Goal: Information Seeking & Learning: Learn about a topic

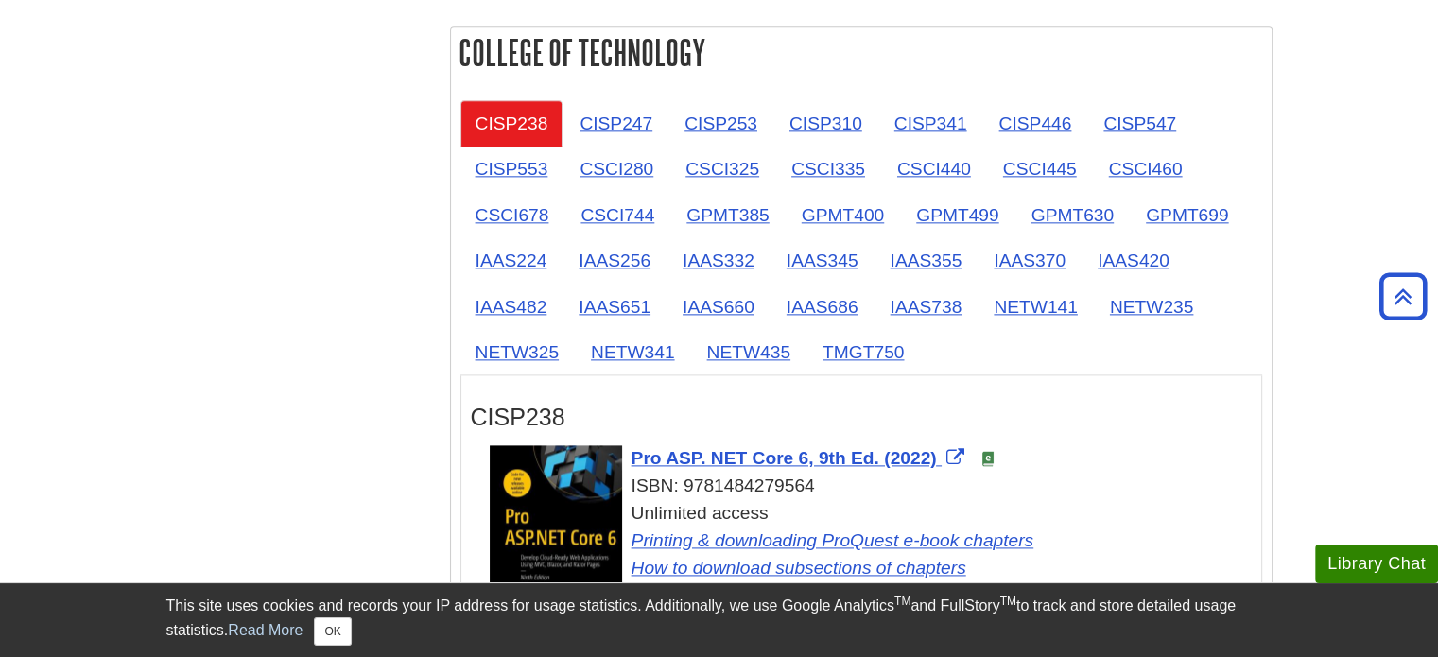
scroll to position [2364, 0]
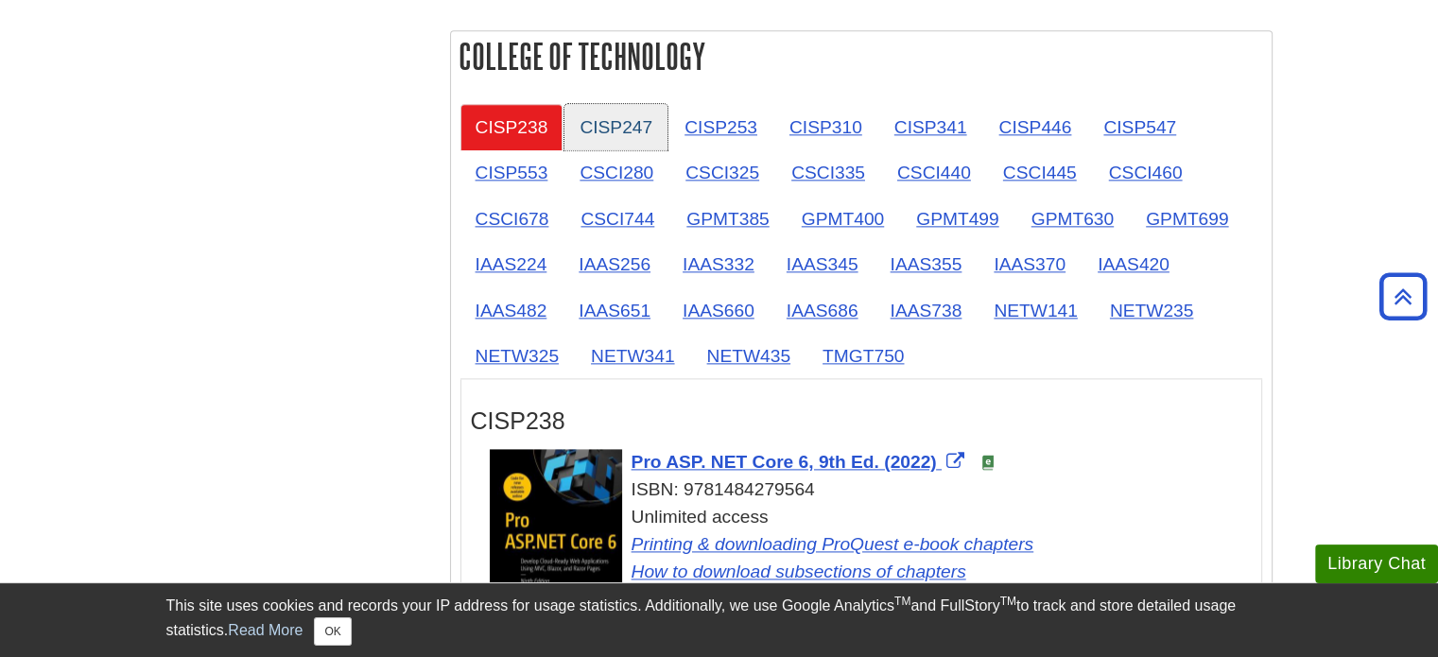
click at [575, 134] on link "CISP247" at bounding box center [615, 127] width 103 height 46
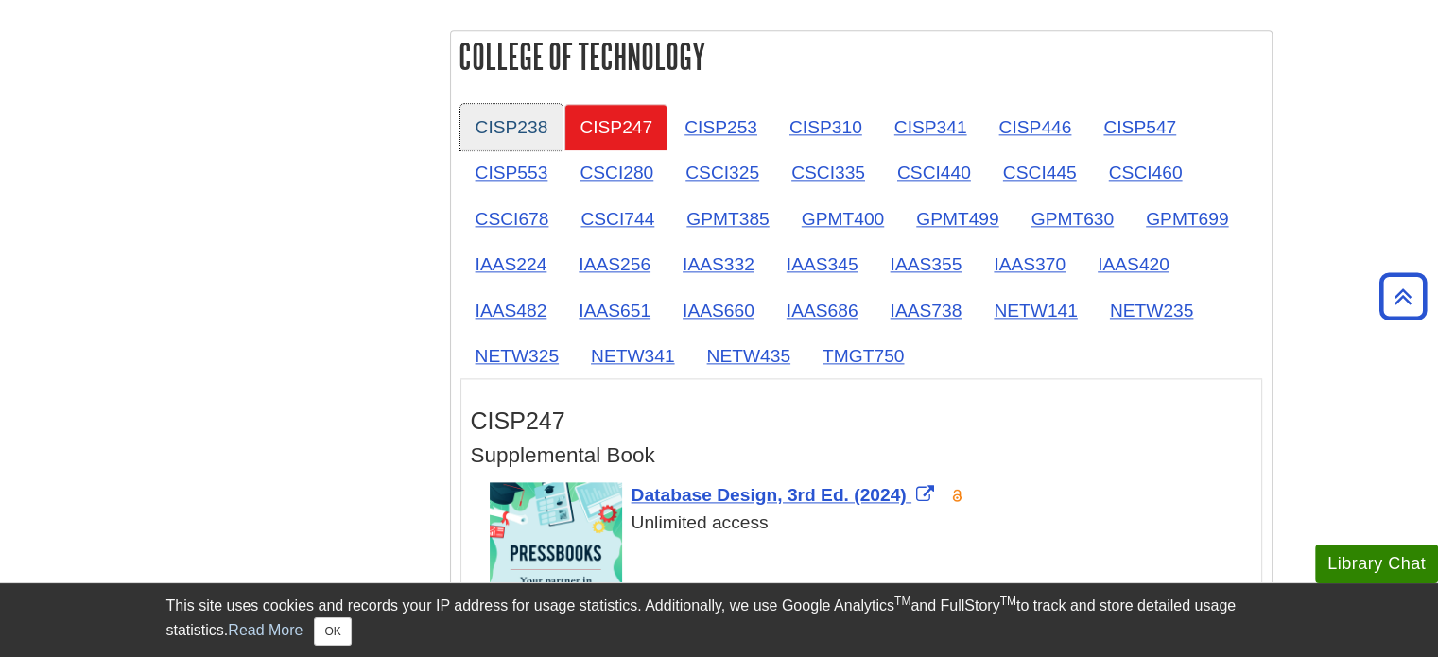
click at [535, 130] on link "CISP238" at bounding box center [511, 127] width 103 height 46
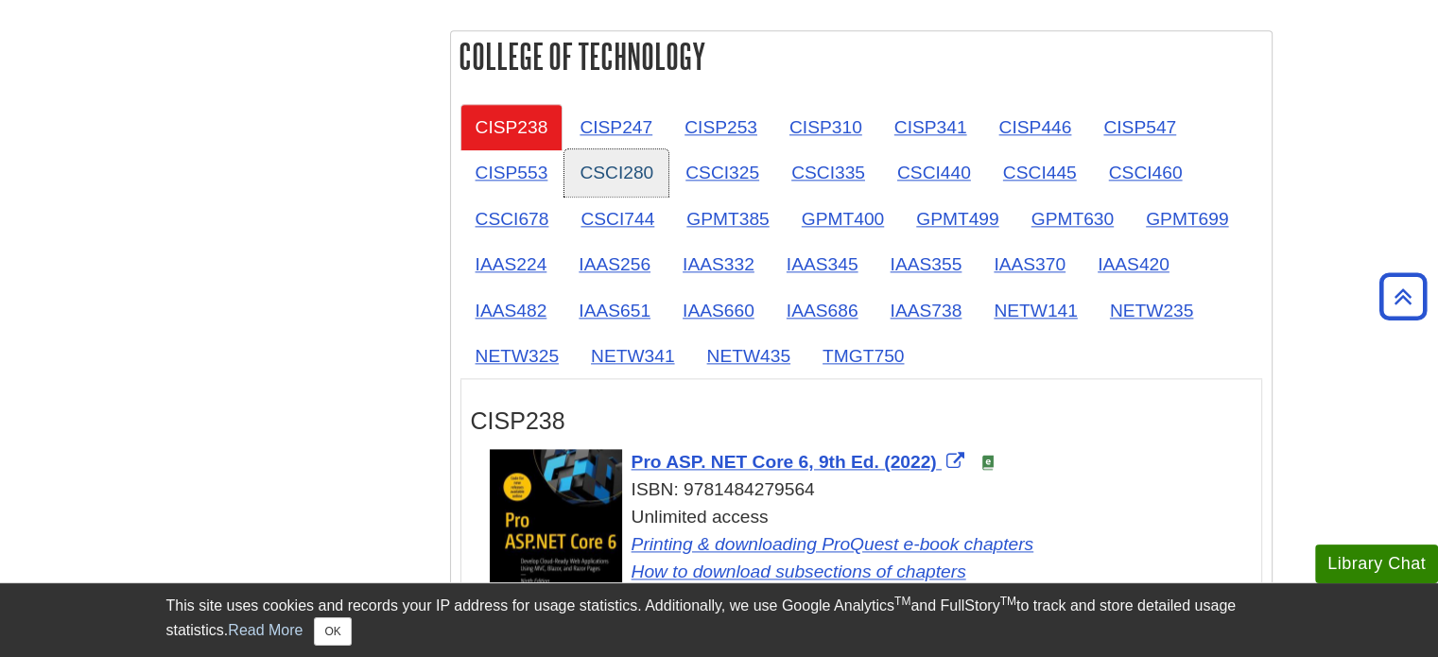
click at [616, 177] on link "CSCI280" at bounding box center [616, 172] width 104 height 46
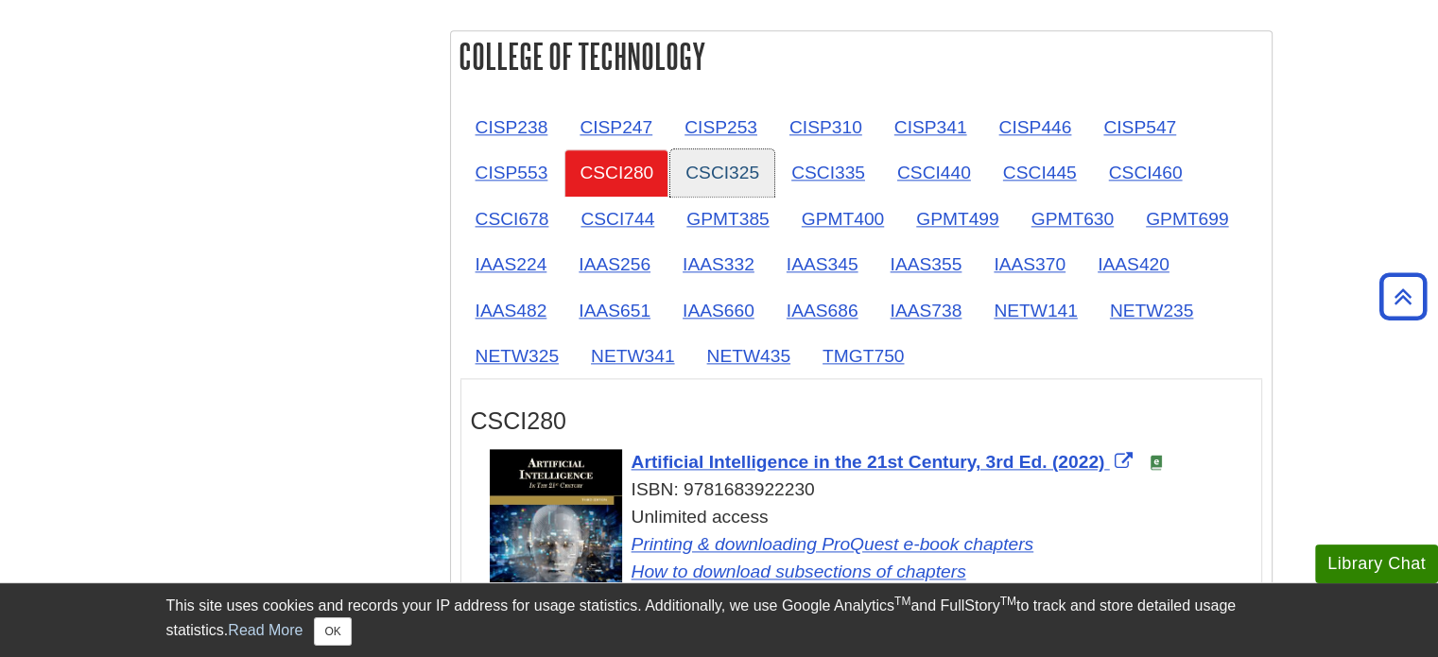
click at [708, 184] on link "CSCI325" at bounding box center [722, 172] width 104 height 46
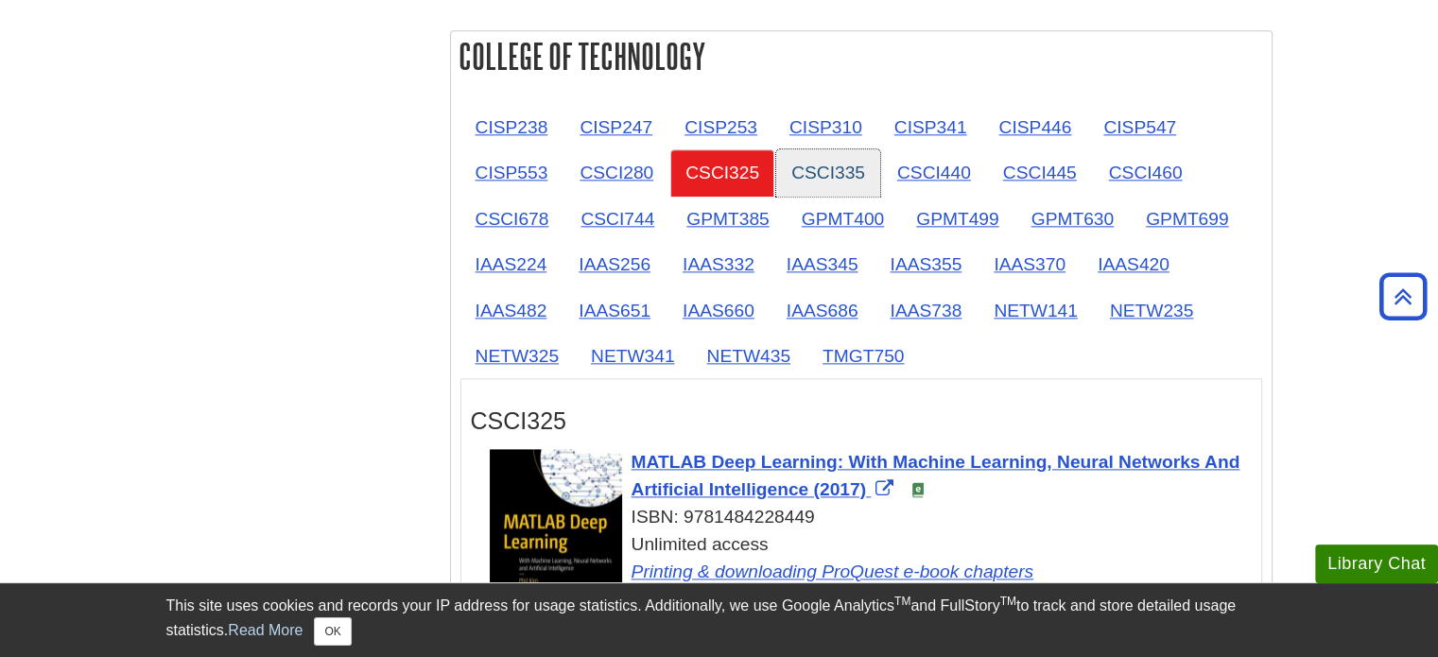
click at [835, 167] on link "CSCI335" at bounding box center [828, 172] width 104 height 46
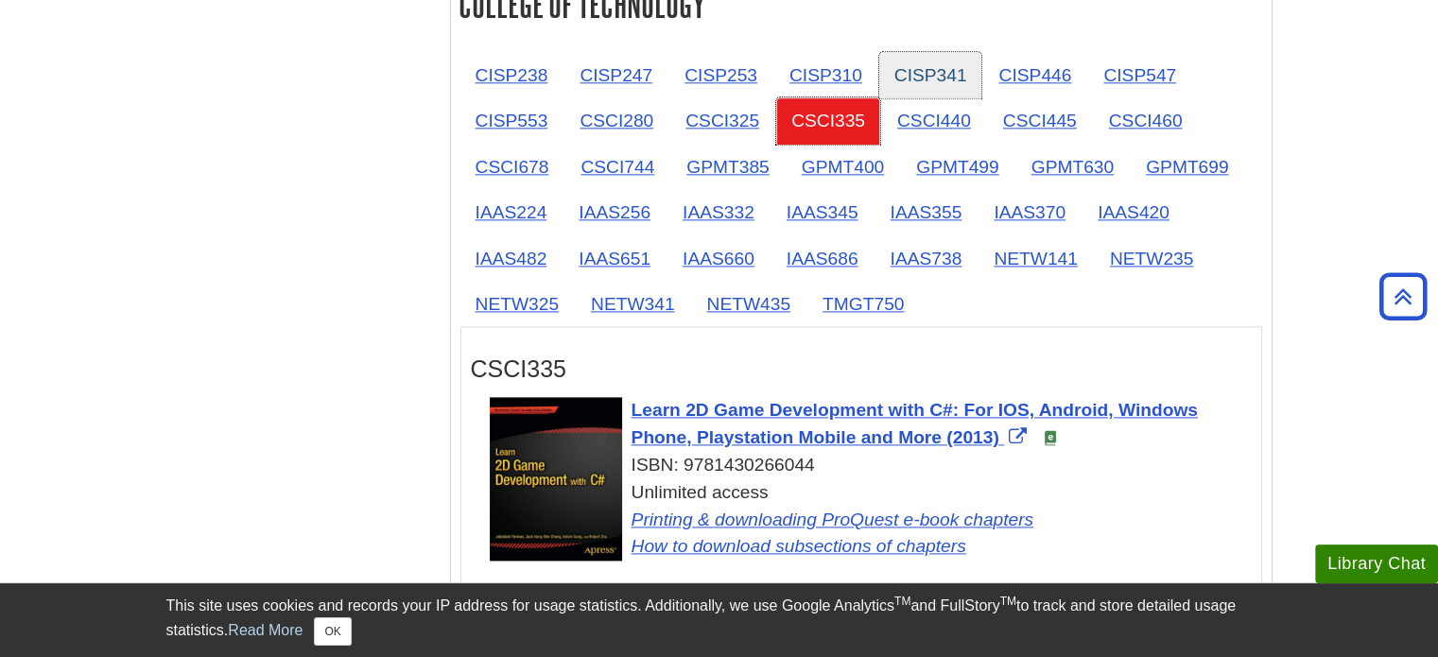
scroll to position [2269, 0]
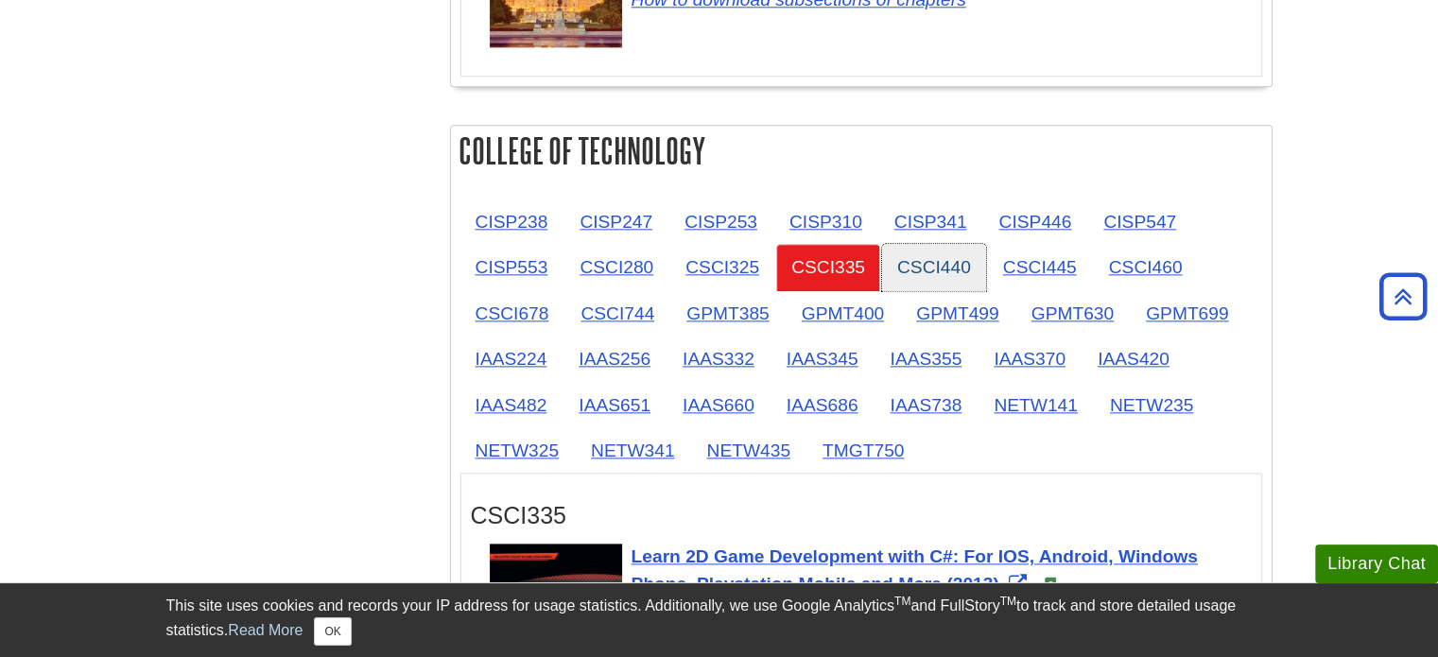
click at [945, 252] on link "CSCI440" at bounding box center [934, 267] width 104 height 46
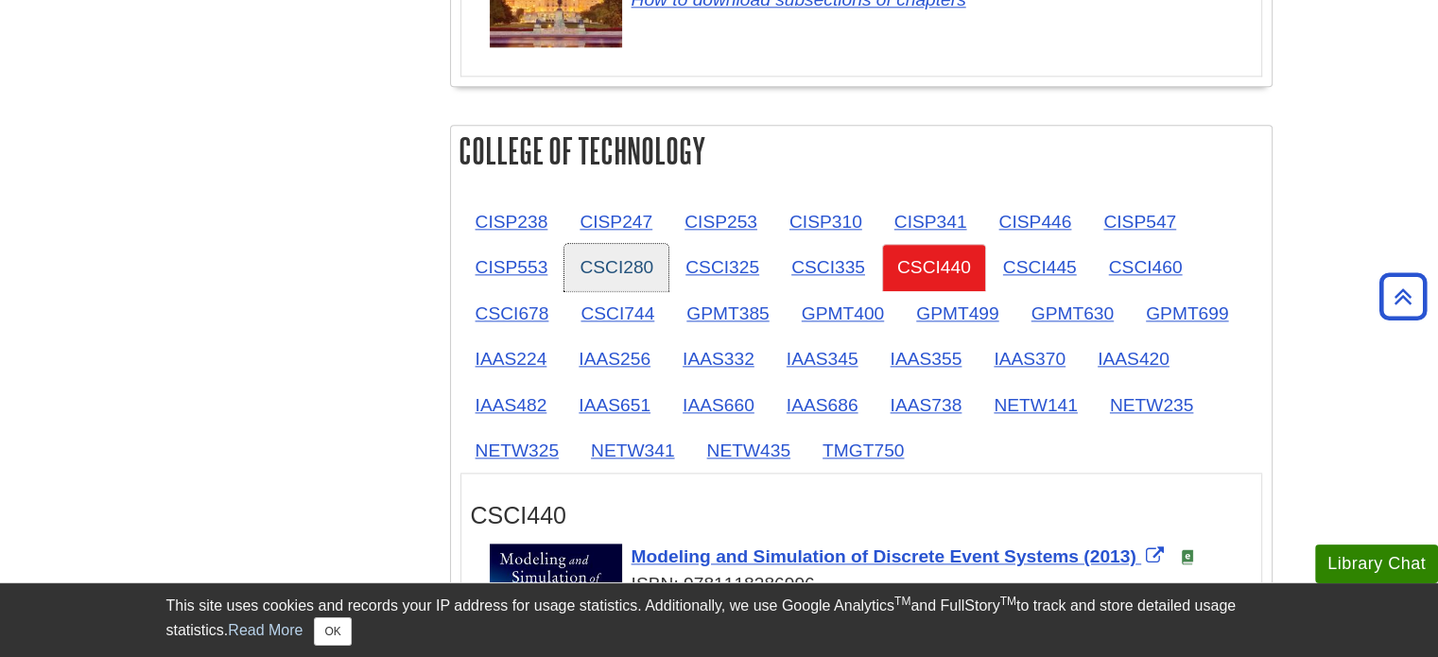
click at [609, 256] on link "CSCI280" at bounding box center [616, 267] width 104 height 46
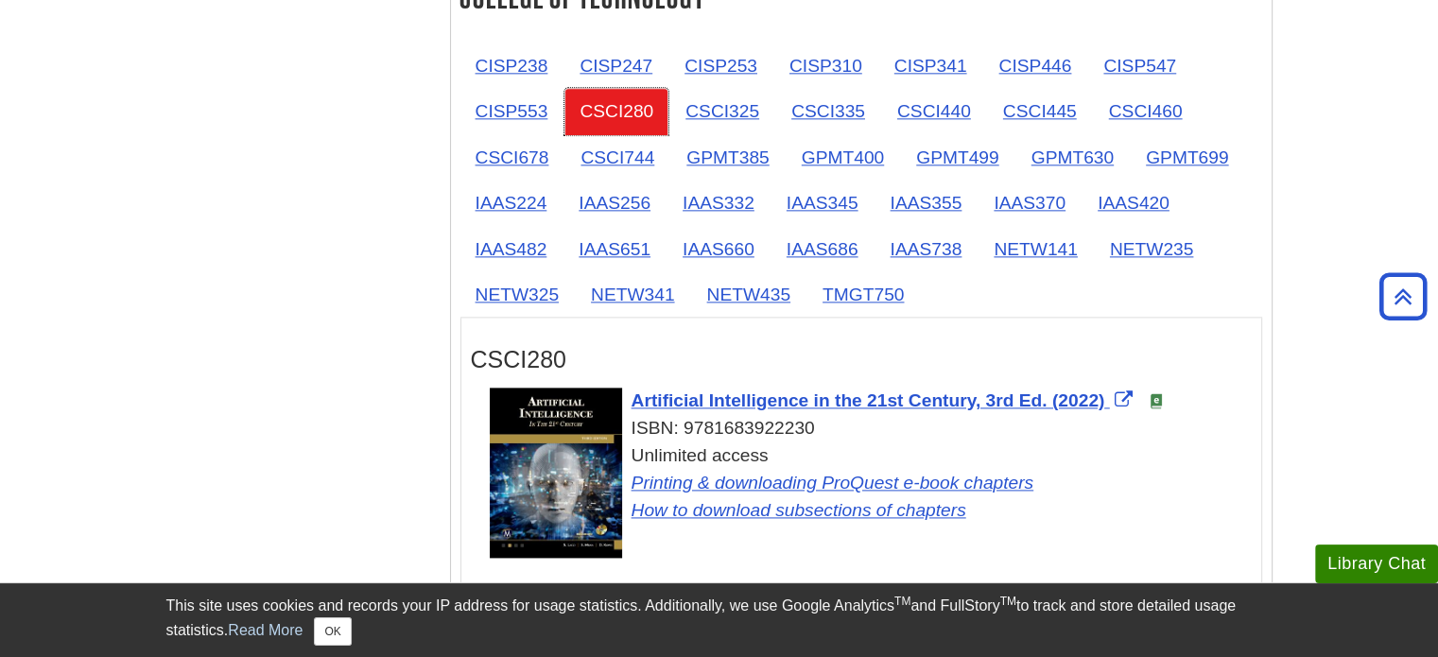
scroll to position [2420, 0]
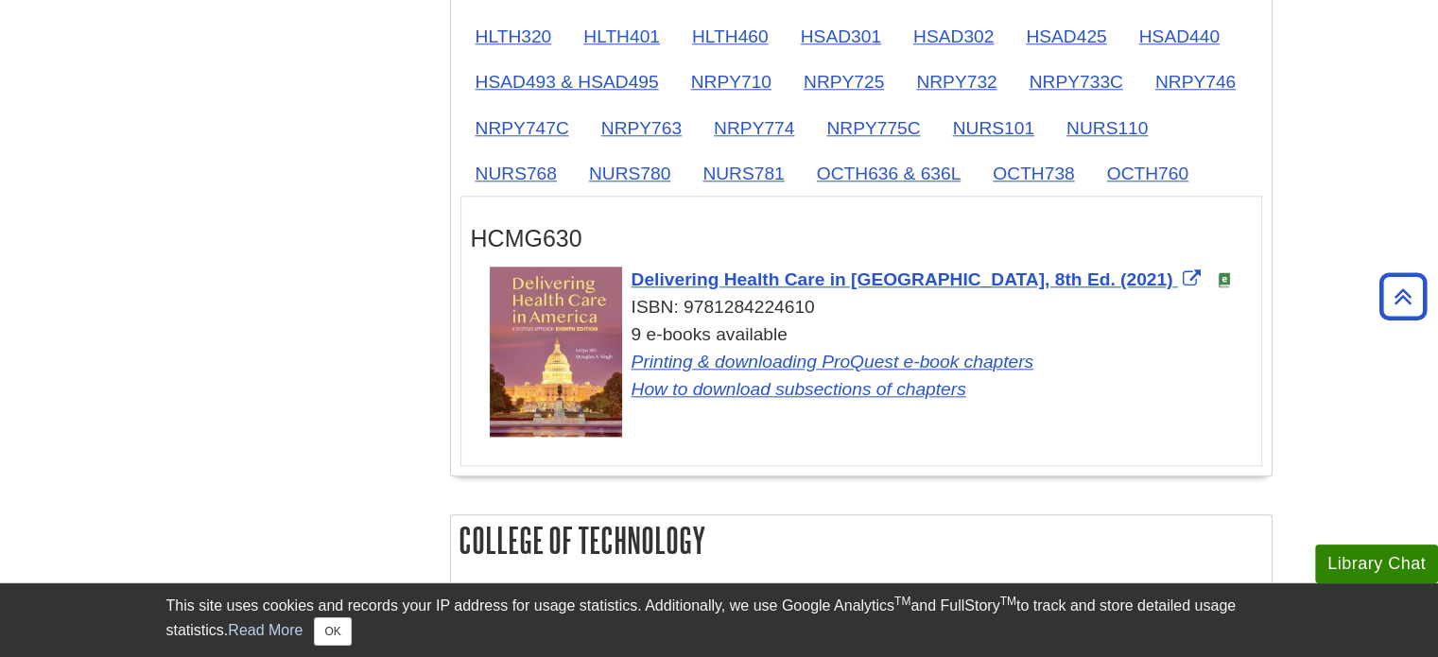
scroll to position [1875, 0]
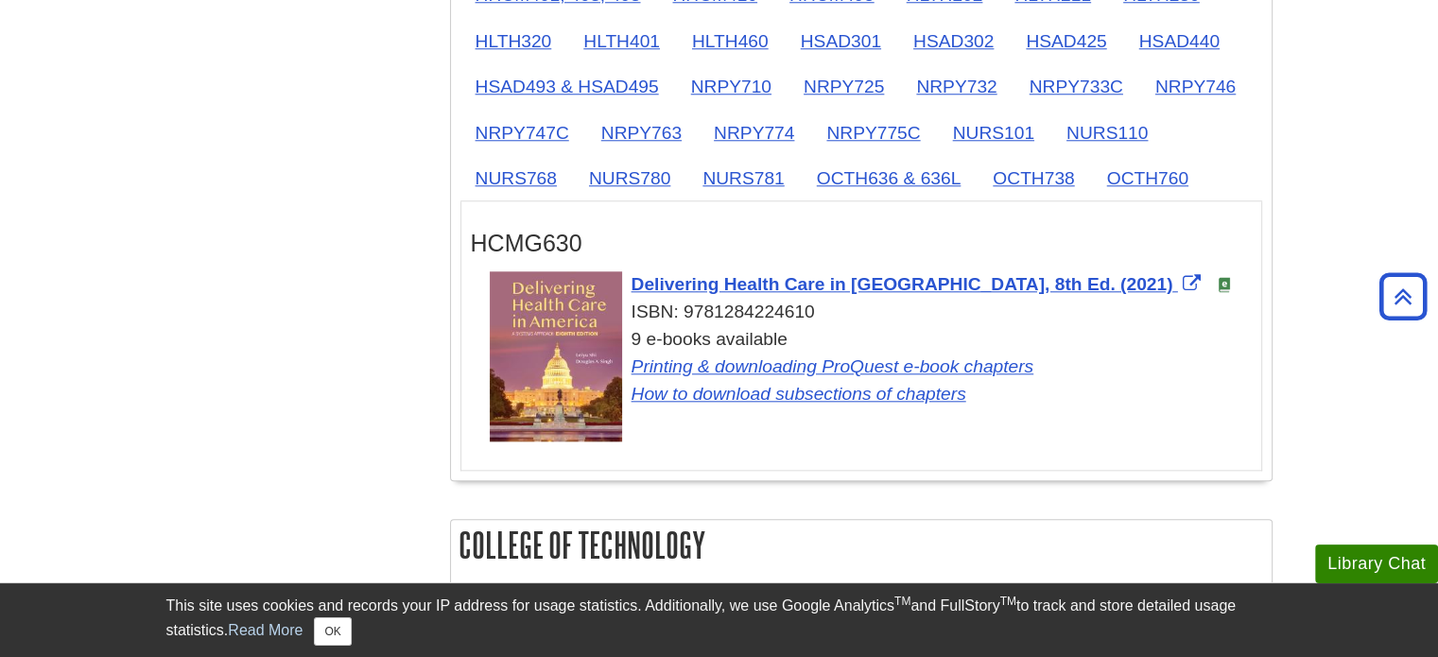
click at [1355, 392] on body "Library Chat This site uses cookies and records your IP address for usage stati…" at bounding box center [719, 504] width 1438 height 4758
click at [1396, 306] on icon "Back to Top" at bounding box center [1403, 297] width 61 height 61
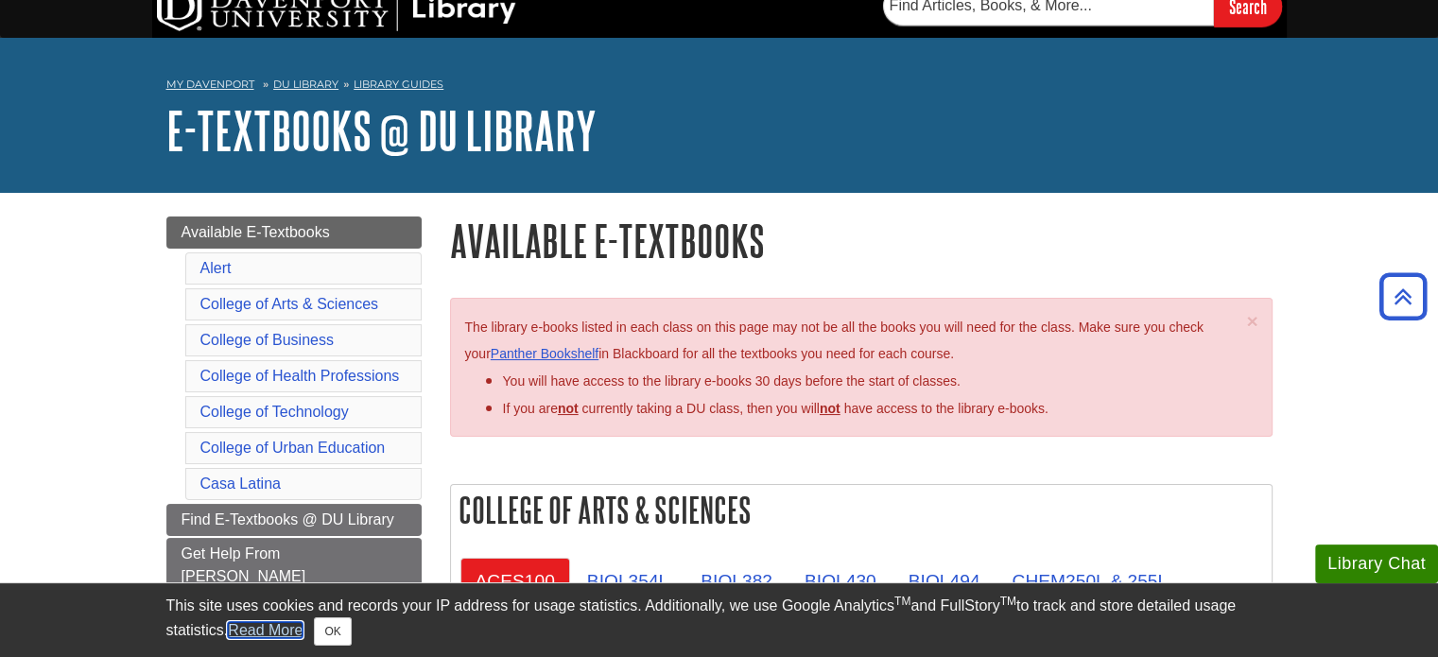
scroll to position [0, 0]
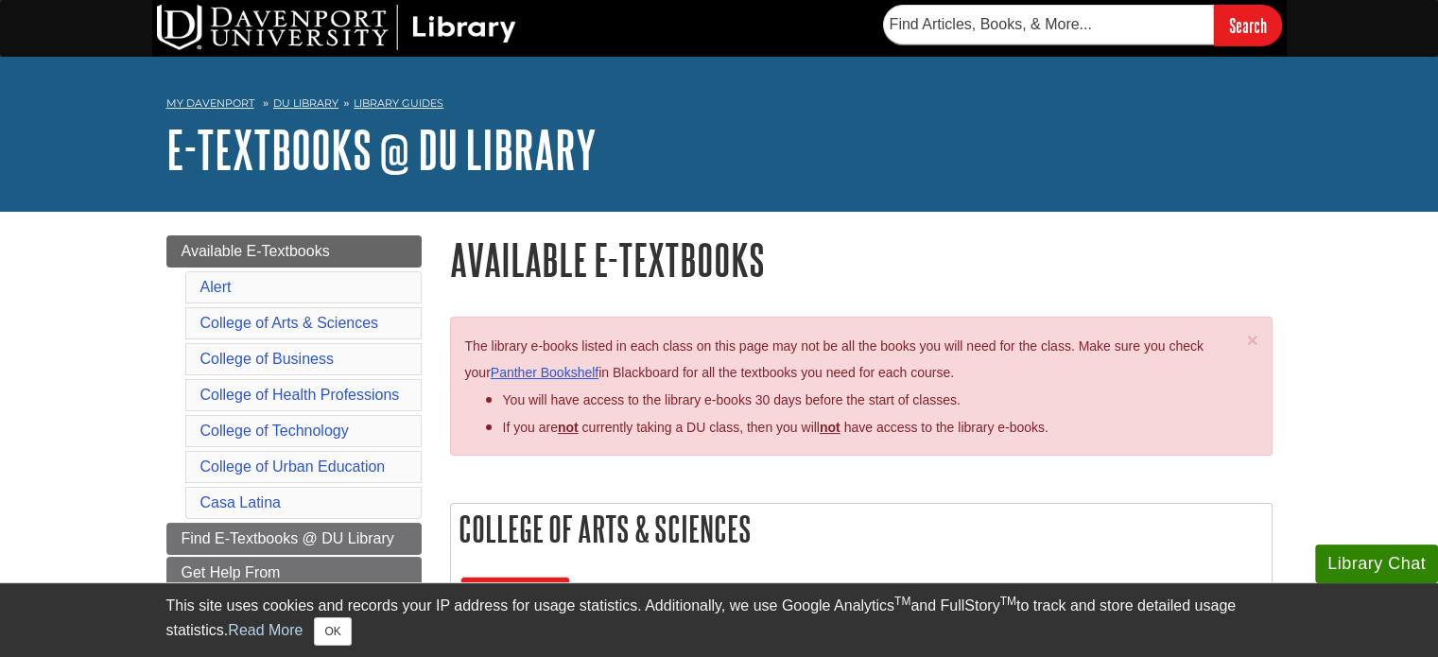
click at [390, 321] on li "College of Arts & Sciences" at bounding box center [303, 323] width 236 height 32
click at [306, 333] on li "College of Arts & Sciences" at bounding box center [303, 323] width 236 height 32
click at [316, 323] on link "College of Arts & Sciences" at bounding box center [289, 323] width 179 height 16
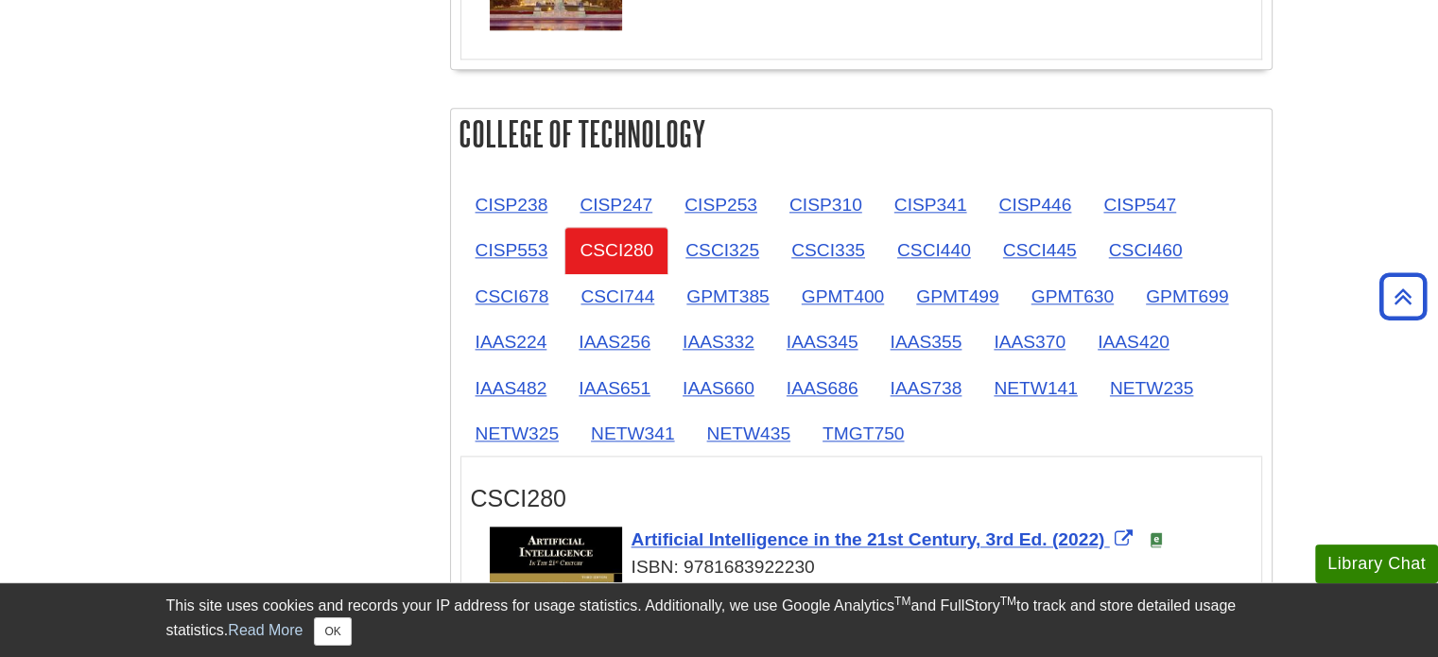
scroll to position [2262, 0]
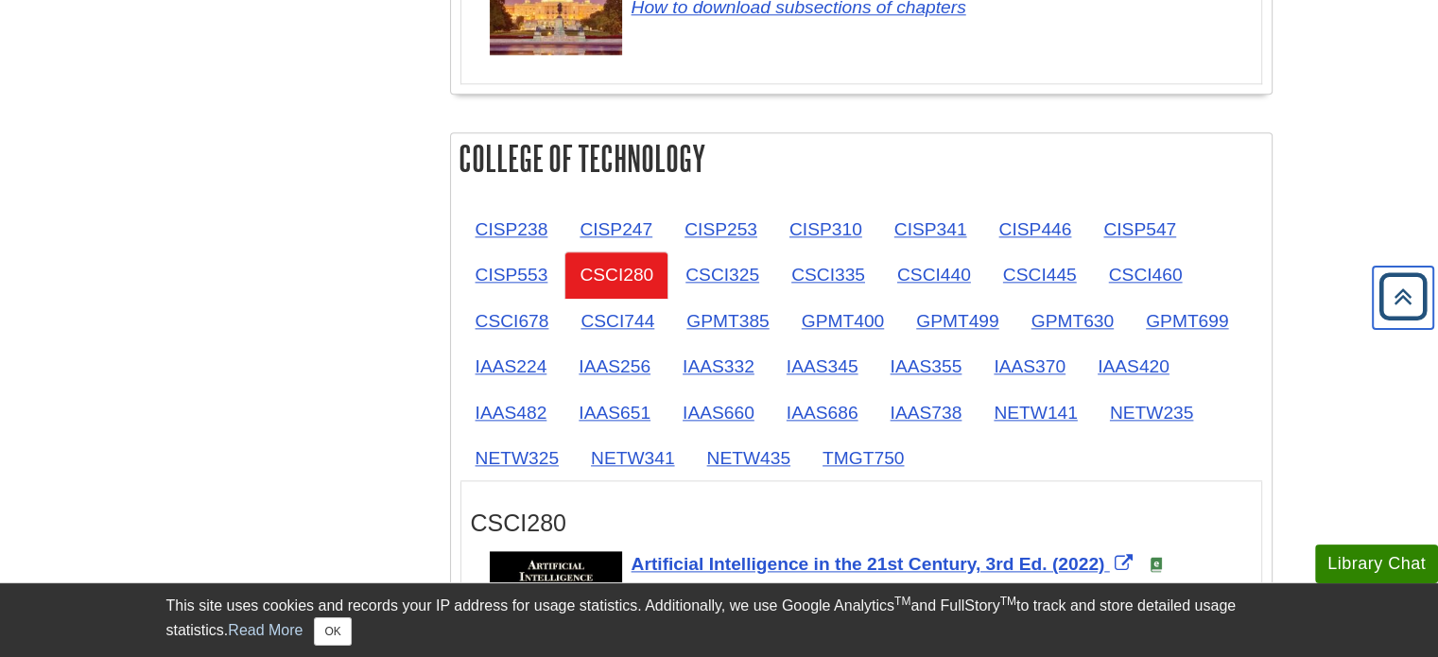
click at [1392, 289] on icon "Back to Top" at bounding box center [1403, 297] width 61 height 61
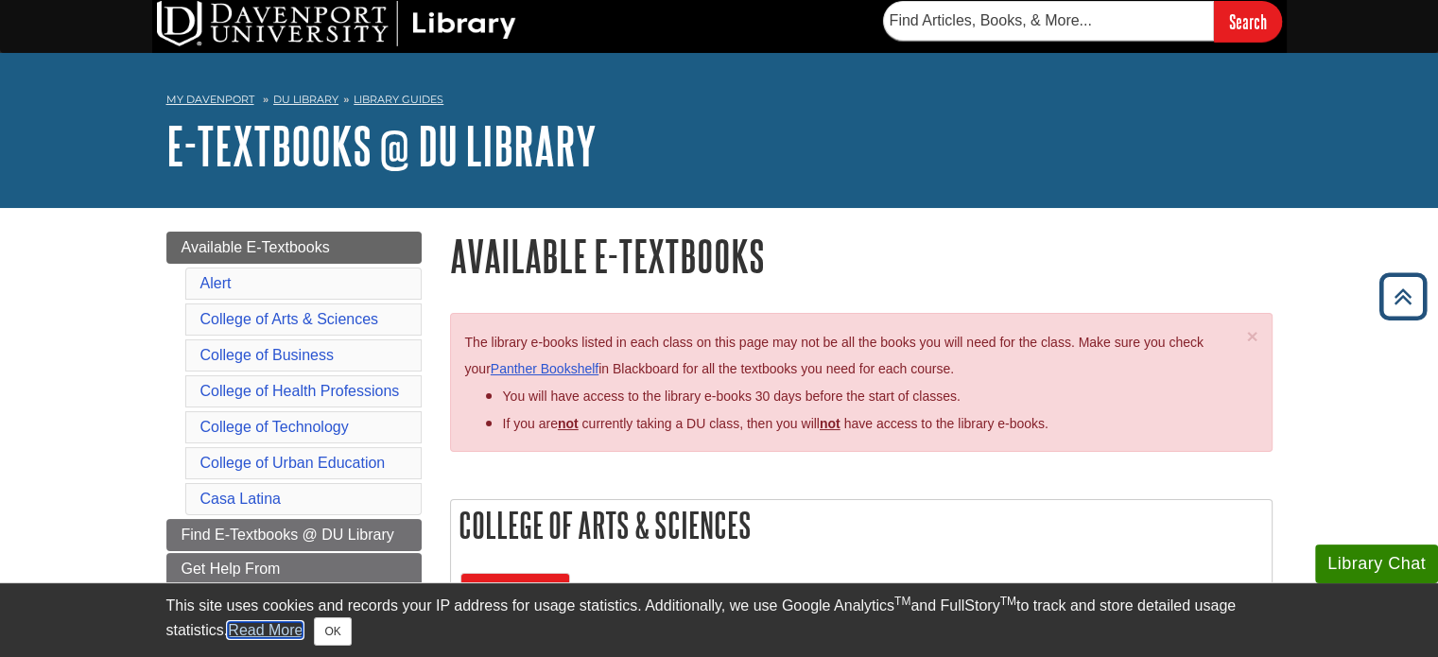
scroll to position [0, 0]
